Goal: Information Seeking & Learning: Find contact information

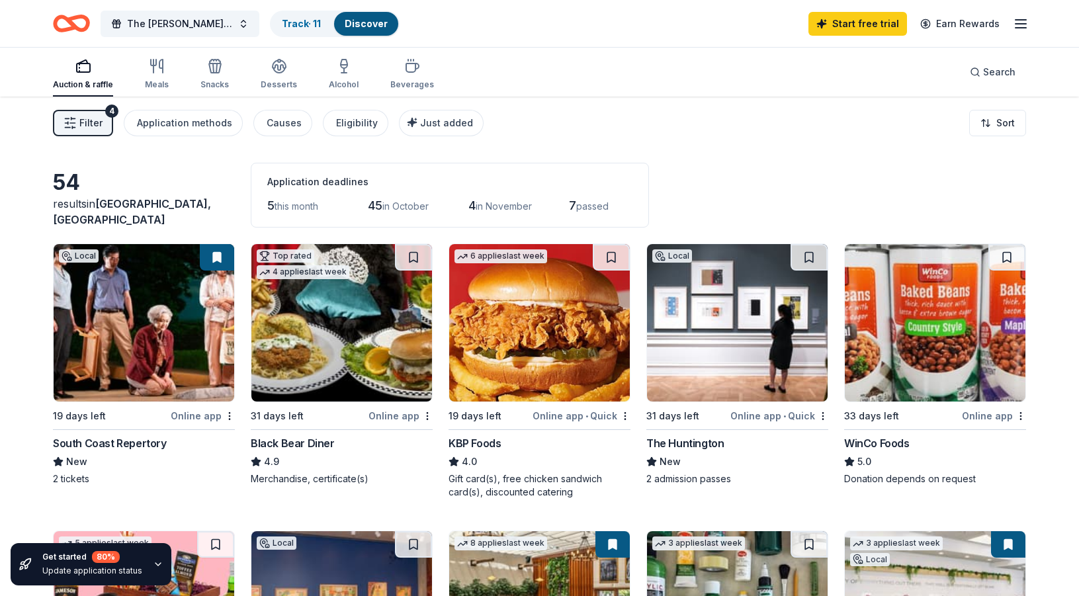
click at [94, 127] on span "Filter" at bounding box center [90, 123] width 23 height 16
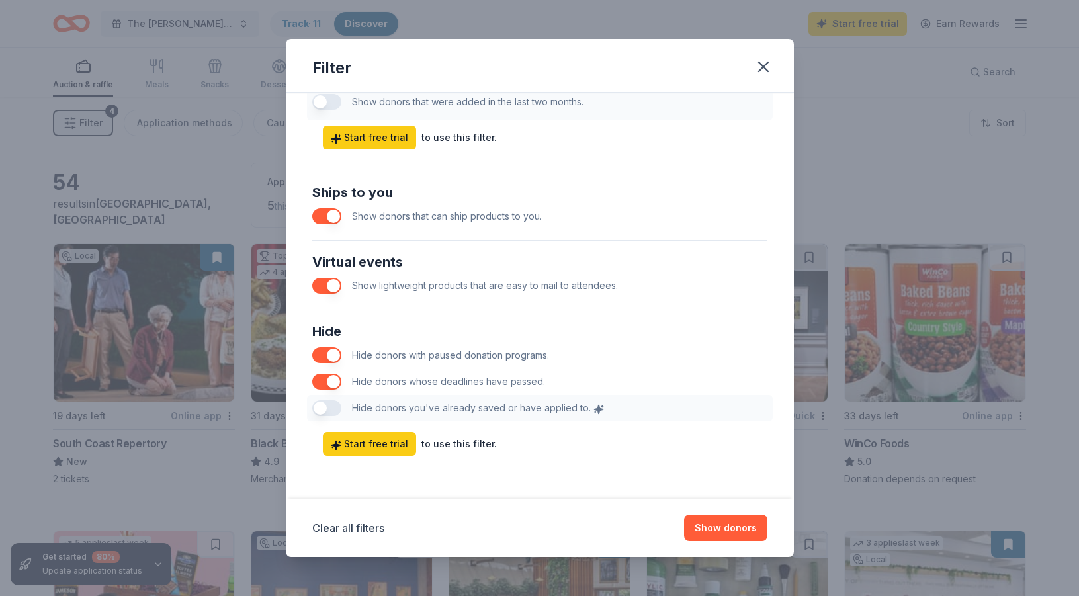
scroll to position [556, 0]
click at [332, 217] on button "button" at bounding box center [326, 216] width 29 height 16
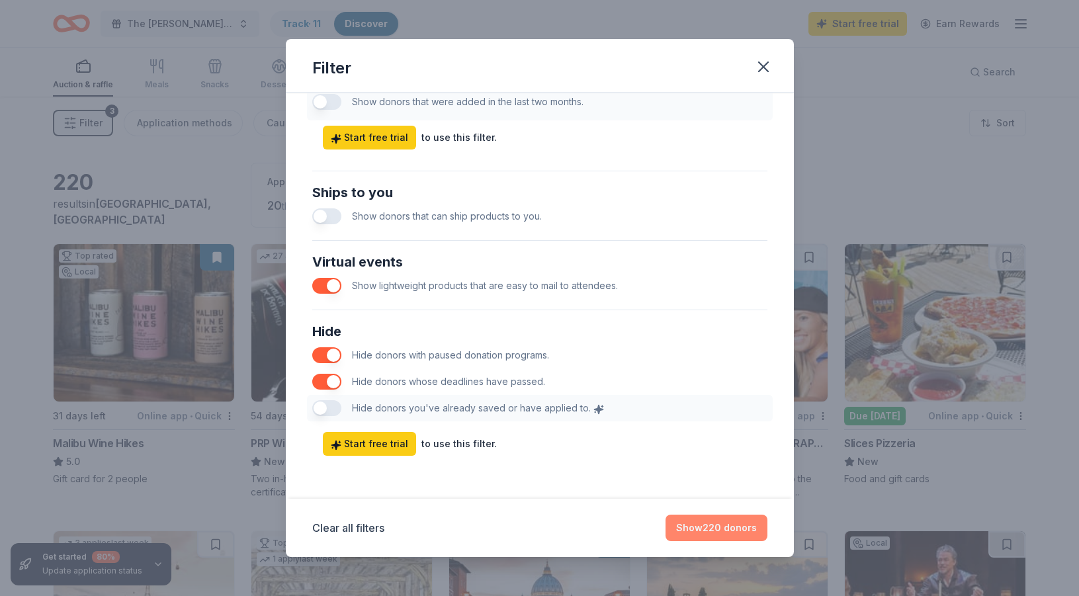
click at [723, 525] on button "Show 220 donors" at bounding box center [717, 528] width 102 height 26
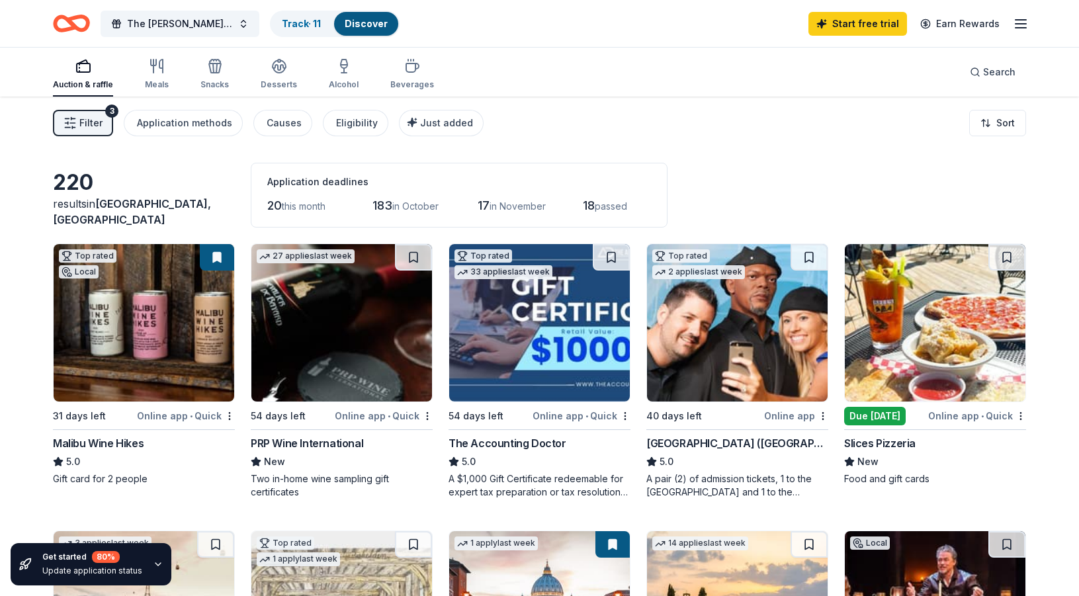
click at [93, 122] on span "Filter" at bounding box center [90, 123] width 23 height 16
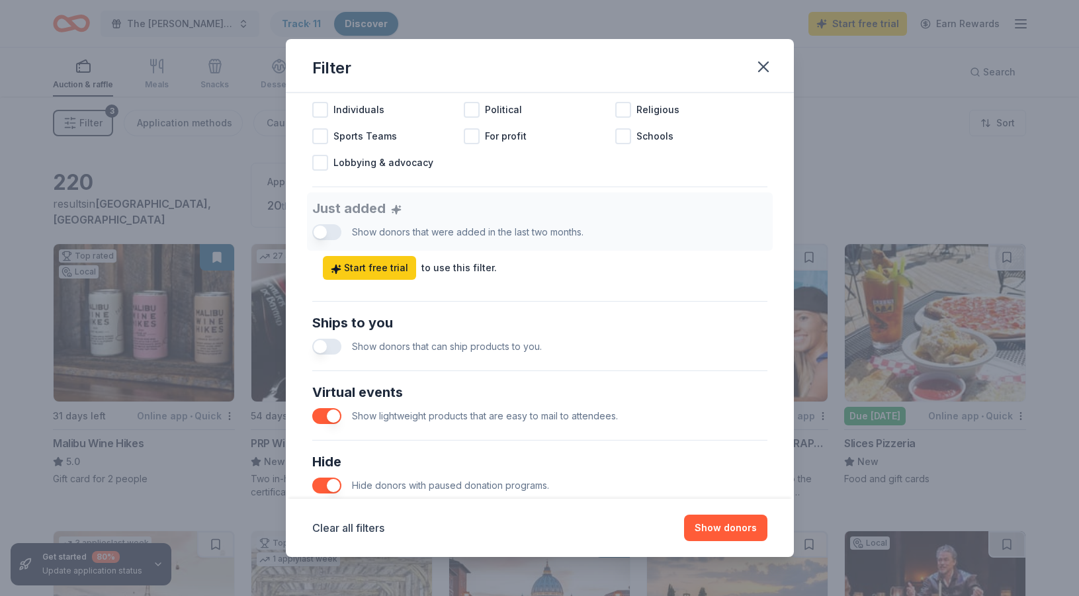
scroll to position [482, 0]
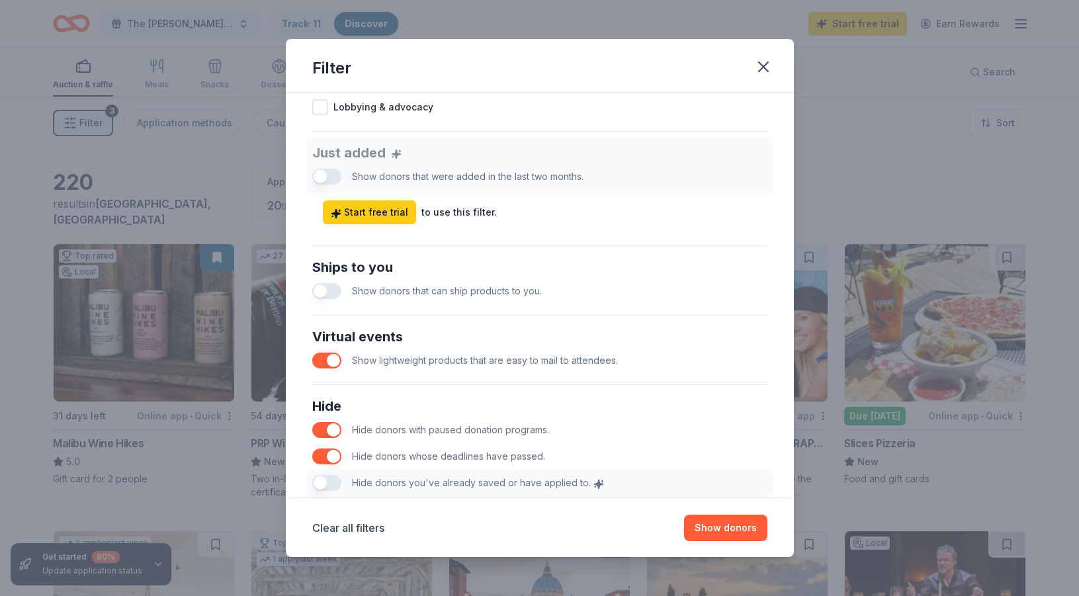
click at [327, 288] on button "button" at bounding box center [326, 291] width 29 height 16
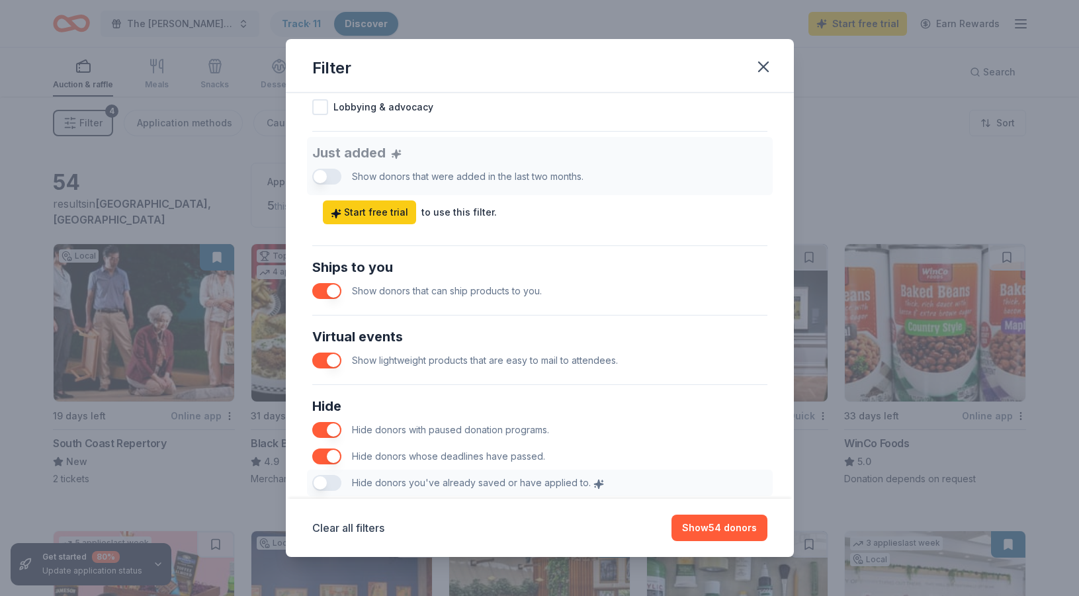
click at [332, 363] on button "button" at bounding box center [326, 361] width 29 height 16
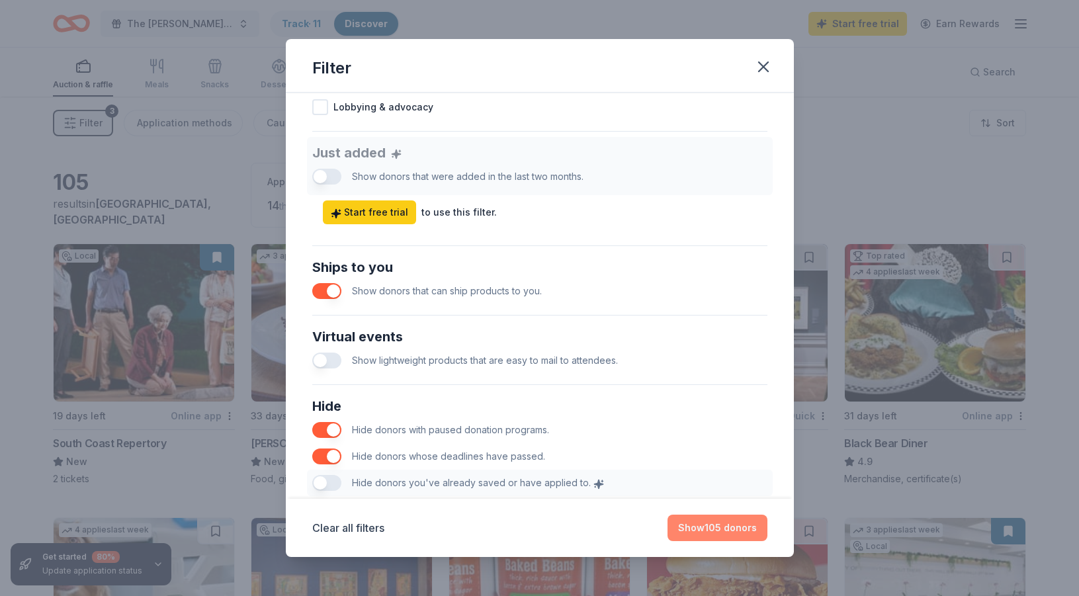
click at [707, 523] on button "Show 105 donors" at bounding box center [718, 528] width 100 height 26
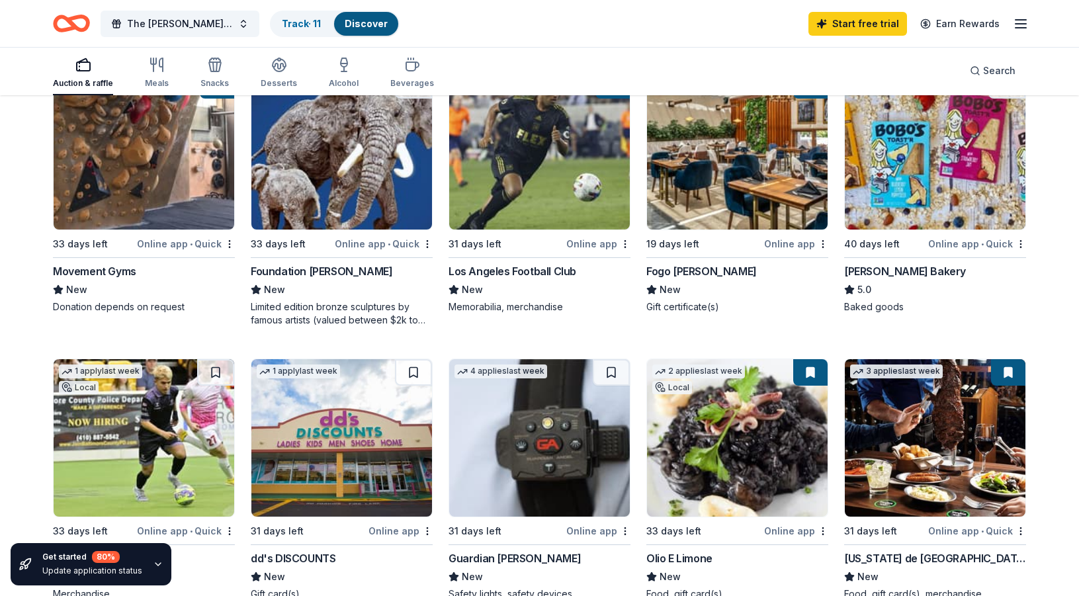
scroll to position [557, 0]
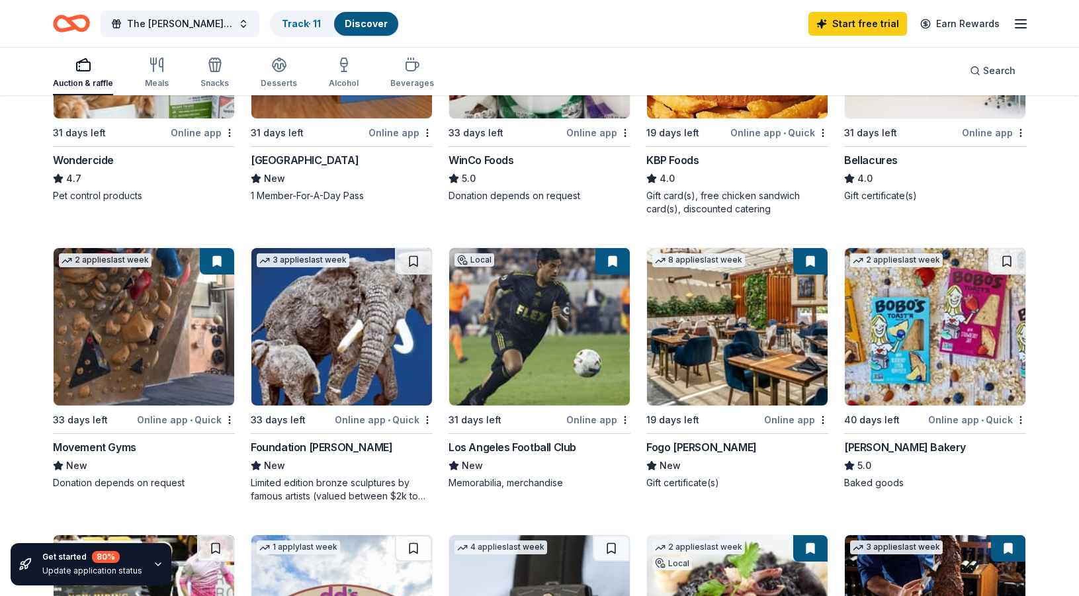
click at [316, 446] on div "Foundation [PERSON_NAME]" at bounding box center [322, 447] width 142 height 16
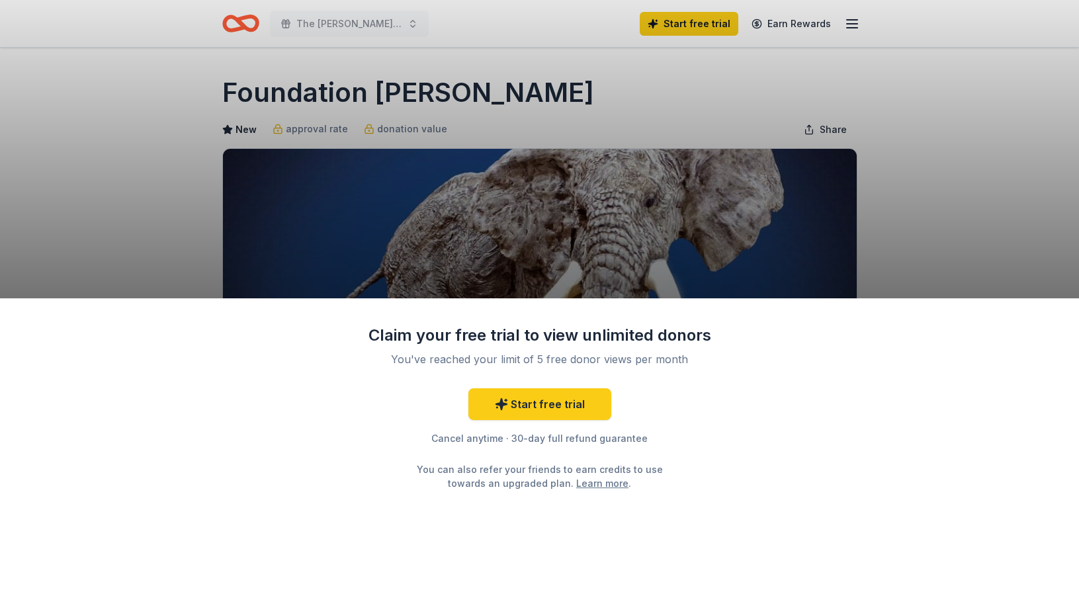
drag, startPoint x: 544, startPoint y: 98, endPoint x: 278, endPoint y: 96, distance: 266.0
click at [277, 97] on div "Claim your free trial to view unlimited donors You've reached your limit of 5 f…" at bounding box center [539, 298] width 1079 height 596
click at [290, 97] on div "Claim your free trial to view unlimited donors You've reached your limit of 5 f…" at bounding box center [539, 298] width 1079 height 596
